Goal: Task Accomplishment & Management: Complete application form

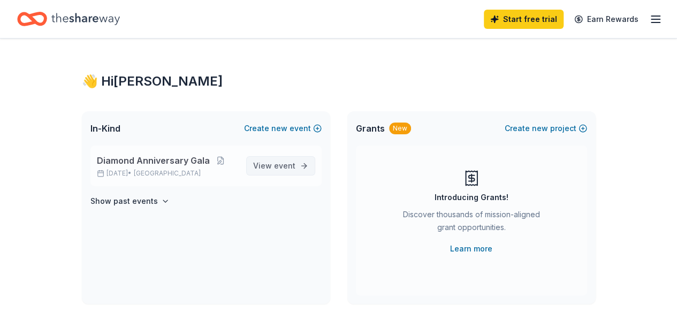
click at [261, 168] on span "View event" at bounding box center [274, 165] width 42 height 13
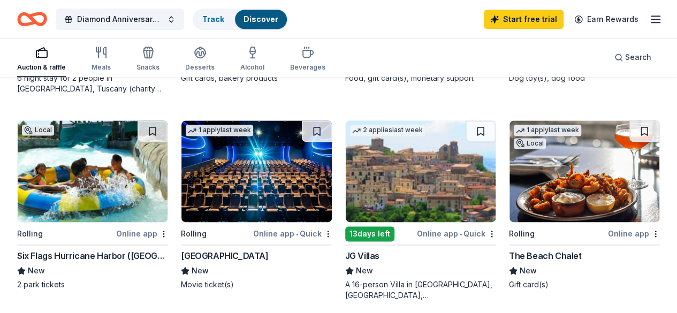
scroll to position [696, 0]
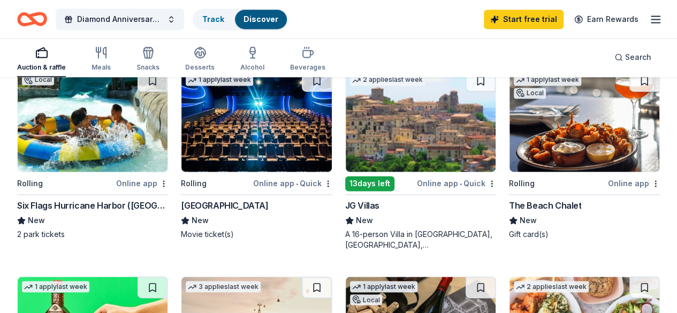
scroll to position [749, 0]
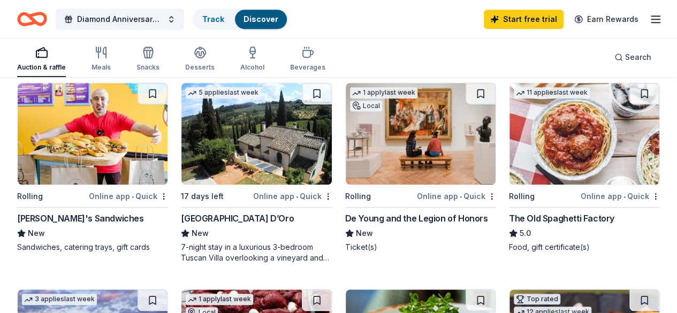
scroll to position [375, 0]
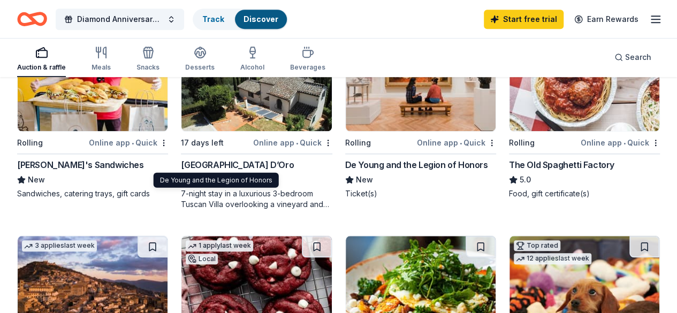
click at [345, 165] on div "De Young and the Legion of Honors" at bounding box center [416, 164] width 143 height 13
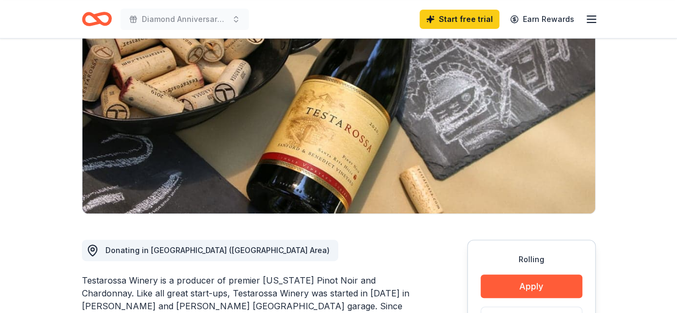
scroll to position [107, 0]
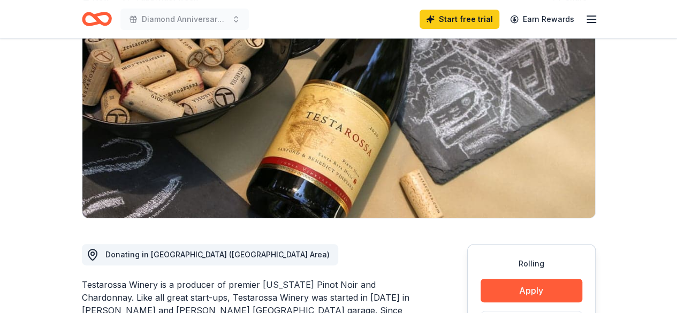
drag, startPoint x: 81, startPoint y: 284, endPoint x: 135, endPoint y: 288, distance: 53.7
click at [136, 289] on div "Testarossa Winery is a producer of premier California Pinot Noir and Chardonnay…" at bounding box center [249, 310] width 334 height 64
click at [118, 287] on div "Testarossa Winery is a producer of premier California Pinot Noir and Chardonnay…" at bounding box center [249, 310] width 334 height 64
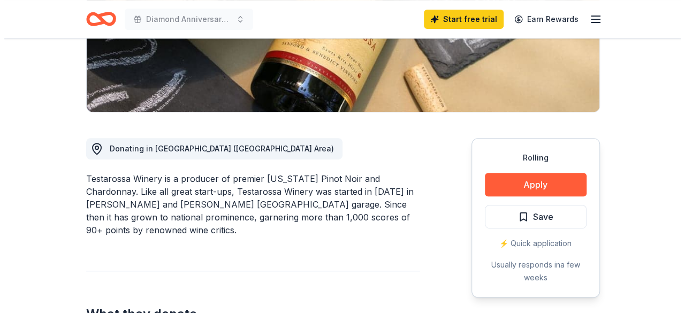
scroll to position [214, 0]
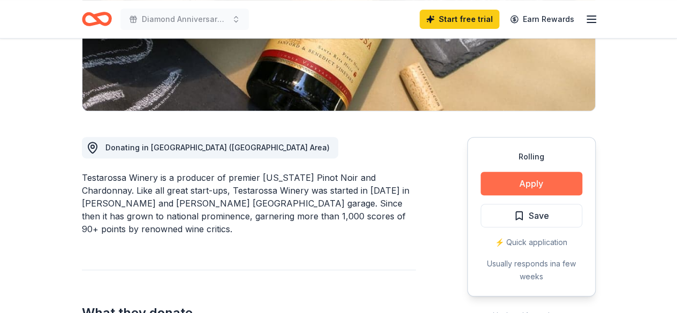
click at [549, 184] on button "Apply" at bounding box center [532, 184] width 102 height 24
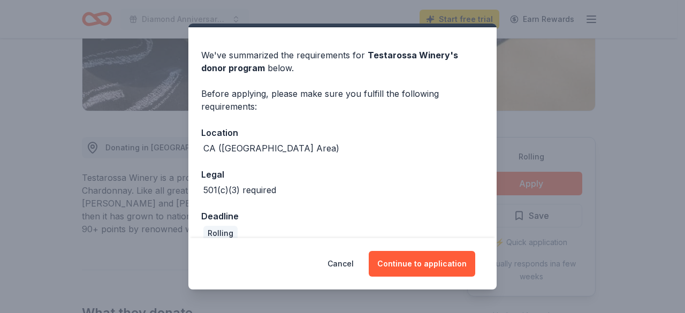
scroll to position [41, 0]
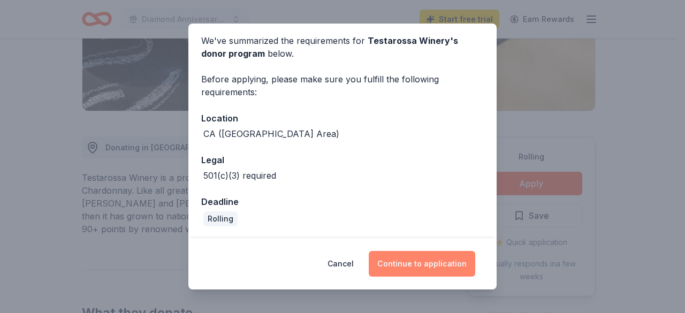
click at [421, 270] on button "Continue to application" at bounding box center [422, 264] width 106 height 26
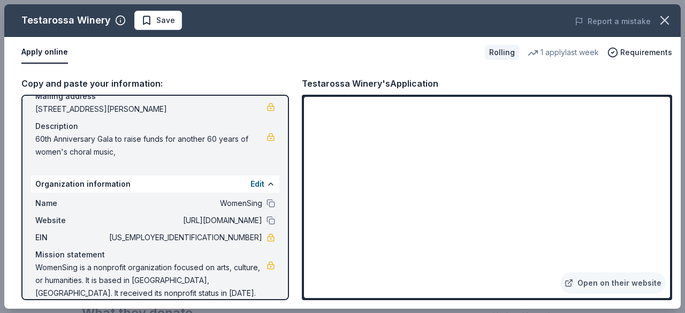
scroll to position [101, 0]
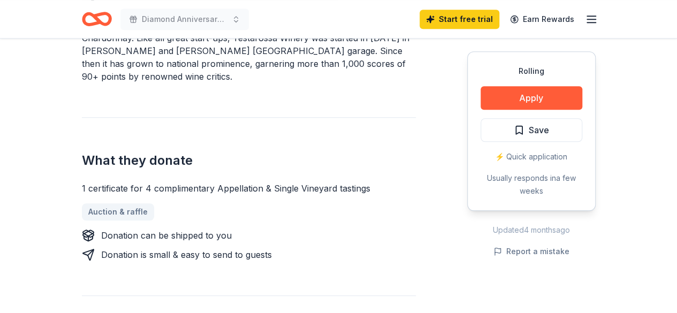
scroll to position [375, 0]
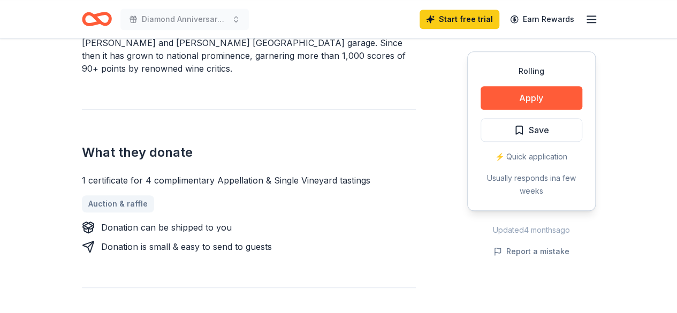
drag, startPoint x: 80, startPoint y: 166, endPoint x: 168, endPoint y: 167, distance: 88.3
click at [118, 174] on div "1 certificate for 4 complimentary Appellation & Single Vineyard tastings" at bounding box center [249, 180] width 334 height 13
click at [116, 174] on div "1 certificate for 4 complimentary Appellation & Single Vineyard tastings" at bounding box center [249, 180] width 334 height 13
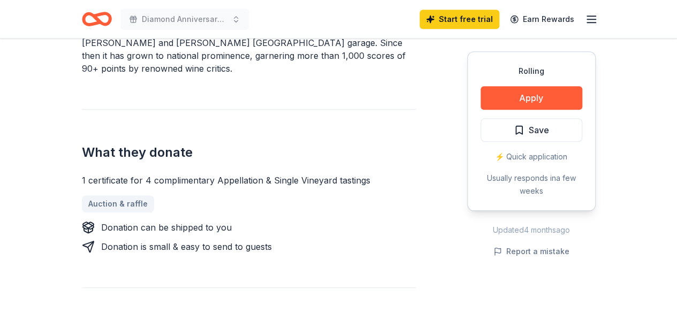
click at [116, 174] on div "1 certificate for 4 complimentary Appellation & Single Vineyard tastings" at bounding box center [249, 180] width 334 height 13
drag, startPoint x: 83, startPoint y: 169, endPoint x: 310, endPoint y: 164, distance: 226.4
click at [310, 174] on div "1 certificate for 4 complimentary Appellation & Single Vineyard tastings" at bounding box center [249, 180] width 334 height 13
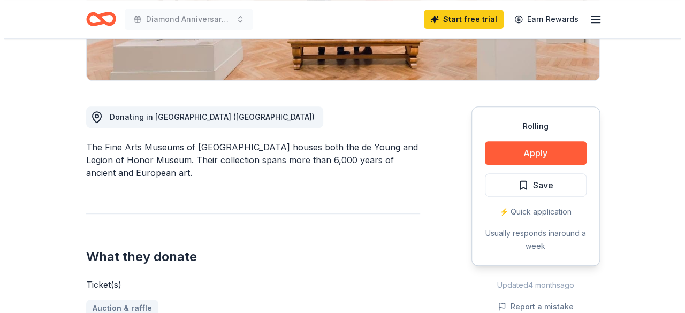
scroll to position [161, 0]
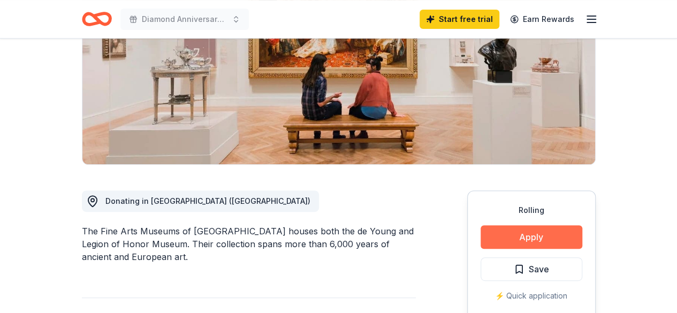
click at [518, 233] on button "Apply" at bounding box center [532, 237] width 102 height 24
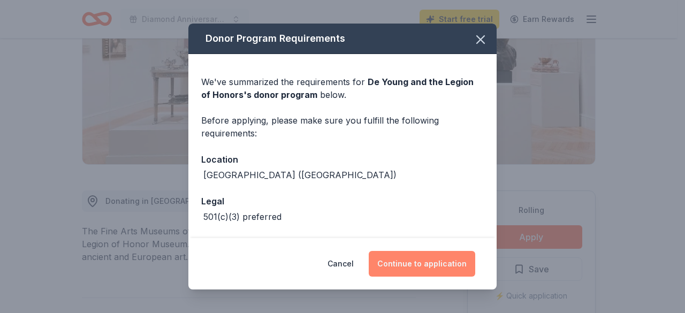
click at [402, 263] on button "Continue to application" at bounding box center [422, 264] width 106 height 26
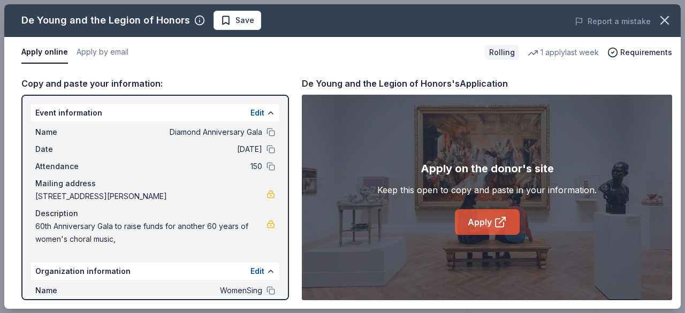
click at [483, 226] on link "Apply" at bounding box center [487, 222] width 65 height 26
